Goal: Task Accomplishment & Management: Manage account settings

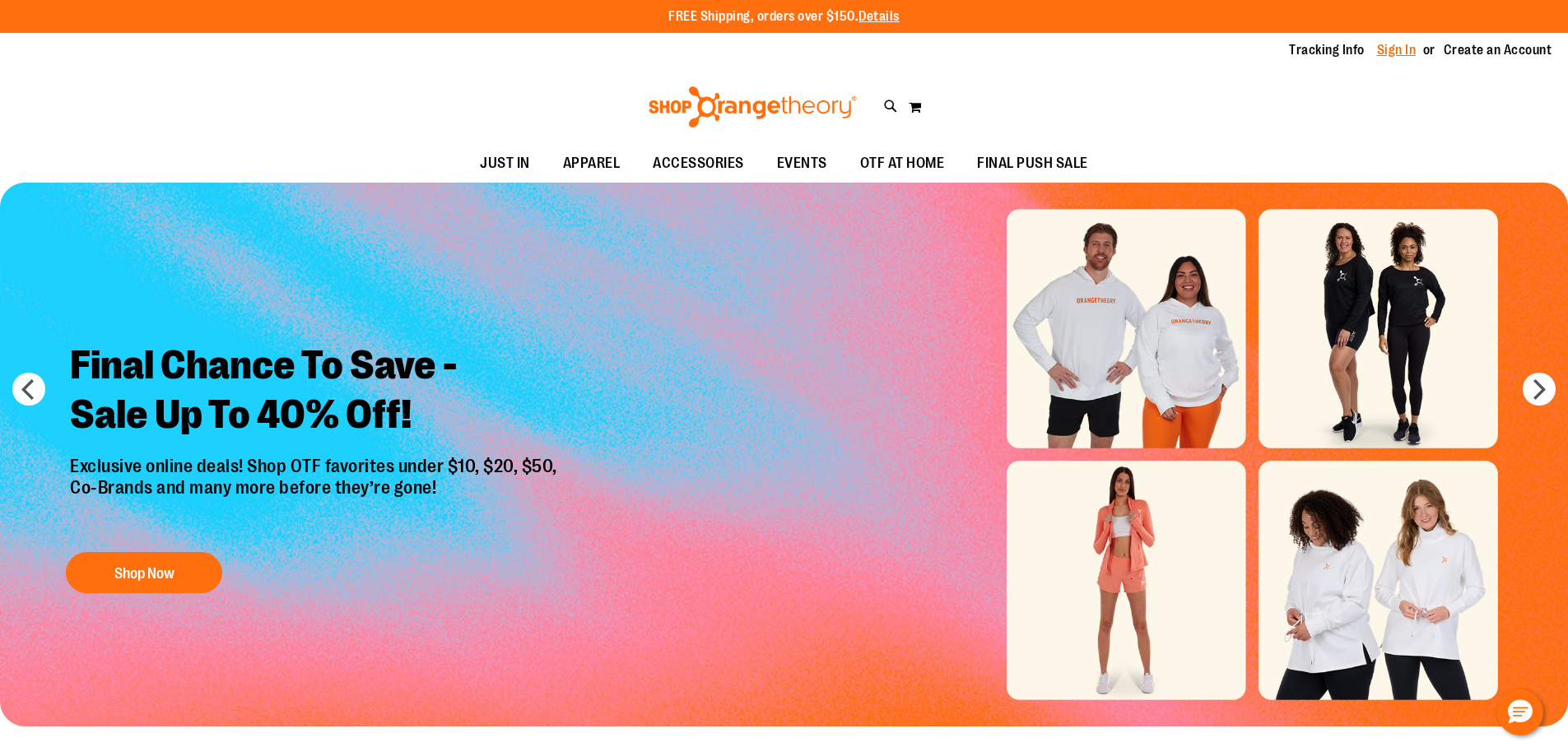
click at [1384, 46] on link "Sign In" at bounding box center [1397, 51] width 40 height 18
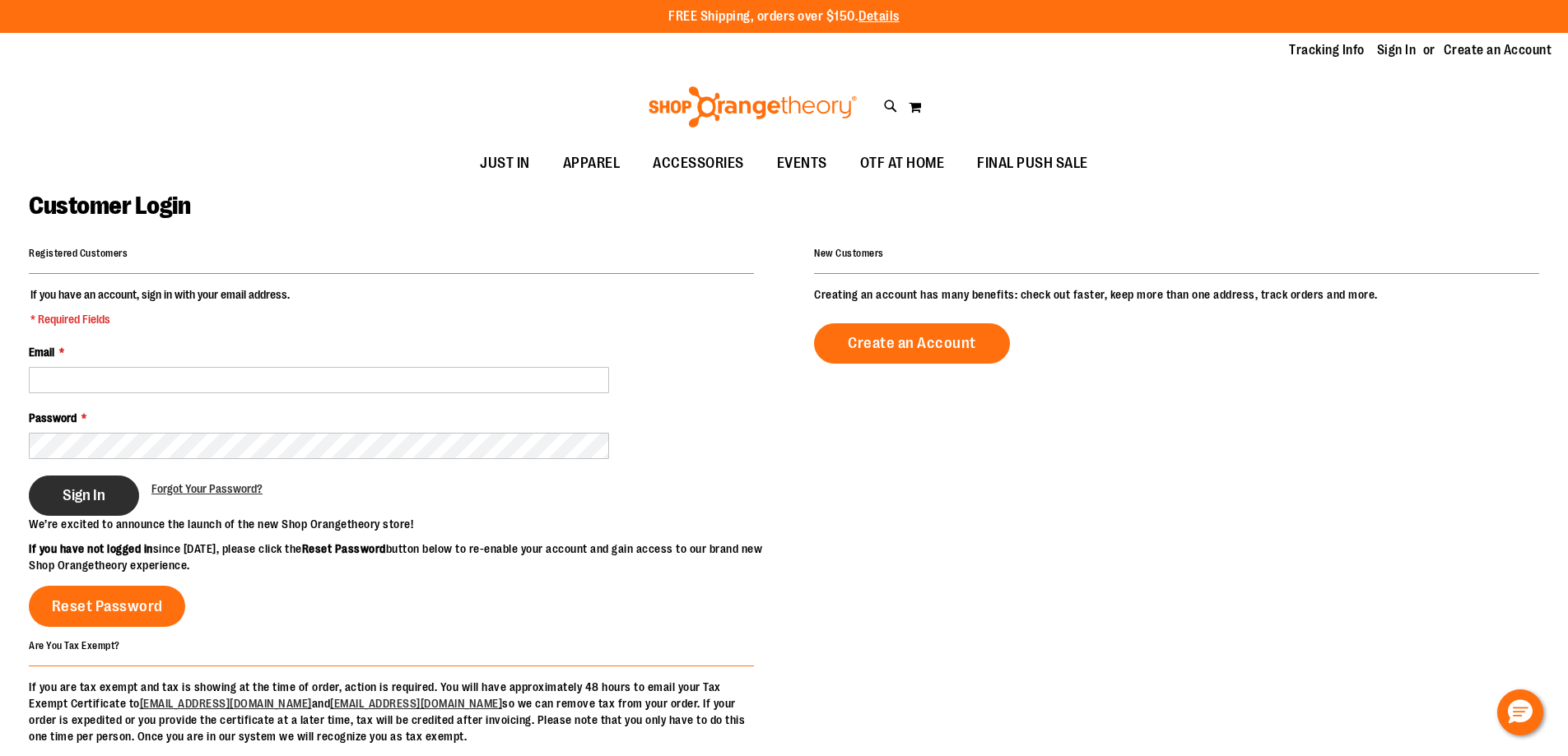
type input "**********"
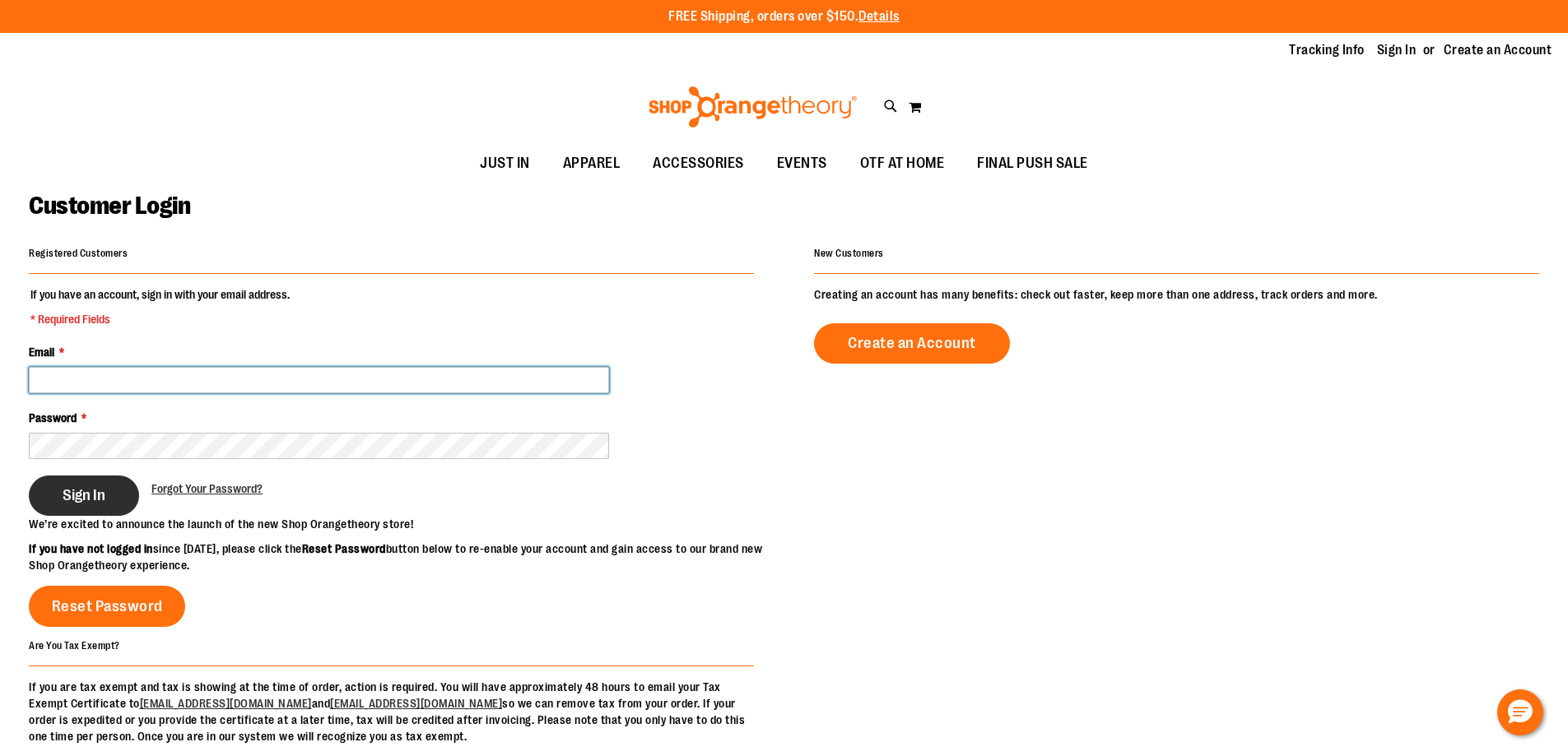
type input "**********"
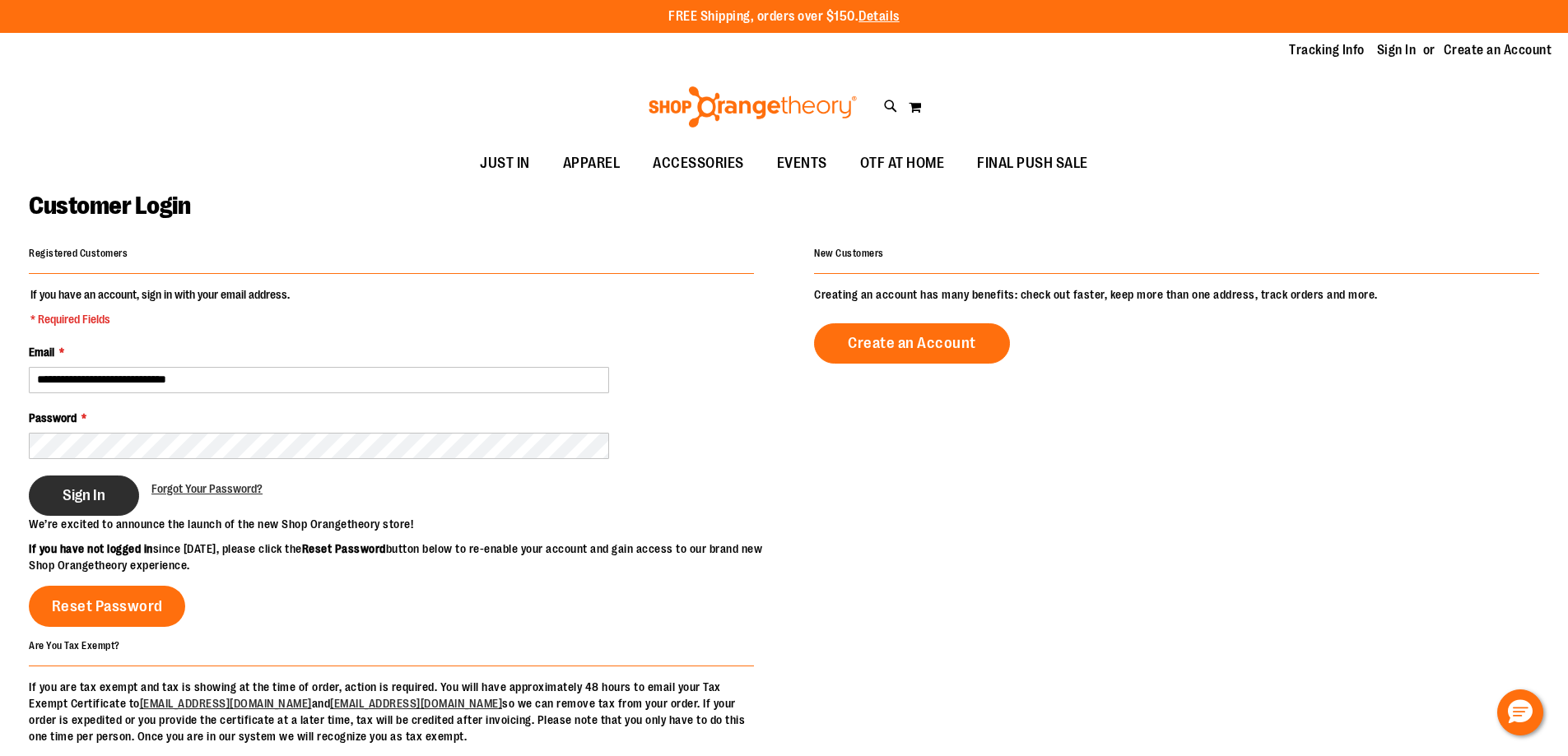
click at [110, 488] on button "Sign In" at bounding box center [84, 495] width 110 height 41
